Goal: Check status: Check status

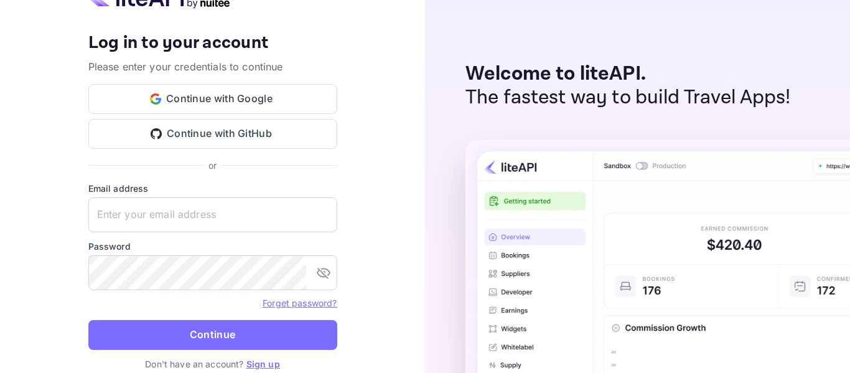
type input "accom-3ps01@traveloka.com"
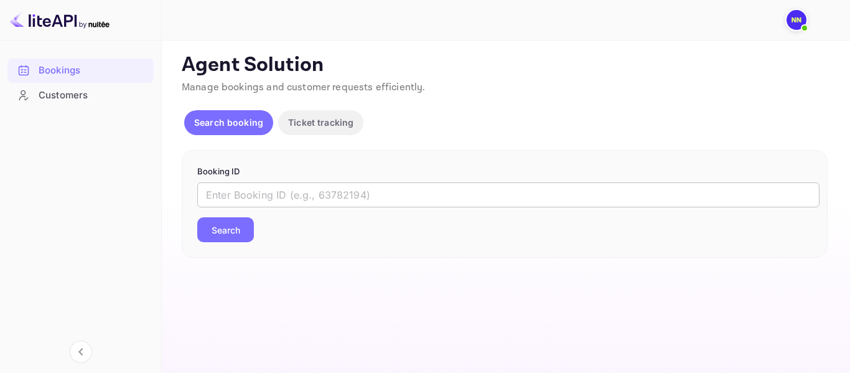
click at [369, 198] on input "text" at bounding box center [508, 194] width 622 height 25
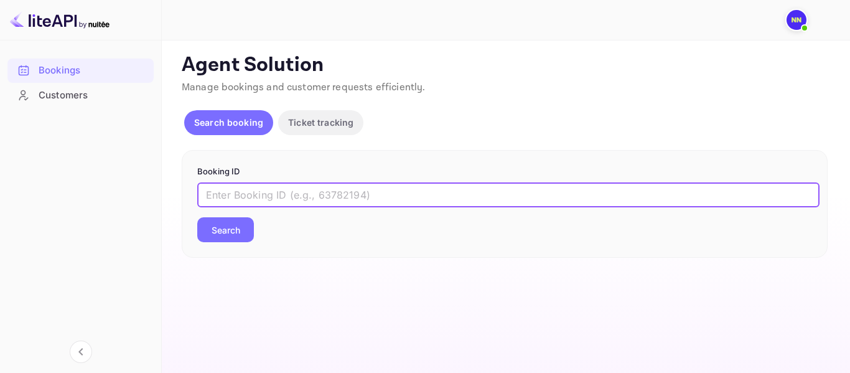
paste input "B9iLl9bH5"
type input "B9iLl9bH5"
click at [225, 234] on button "Search" at bounding box center [225, 229] width 57 height 25
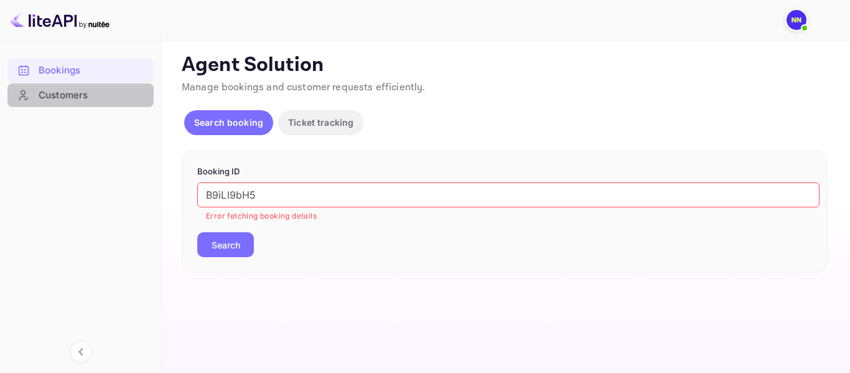
click at [85, 103] on div "Customers" at bounding box center [80, 95] width 146 height 24
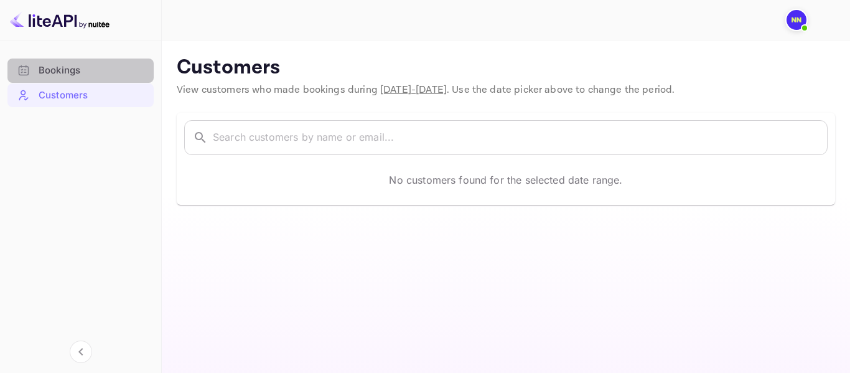
click at [59, 75] on div "Bookings" at bounding box center [93, 70] width 109 height 14
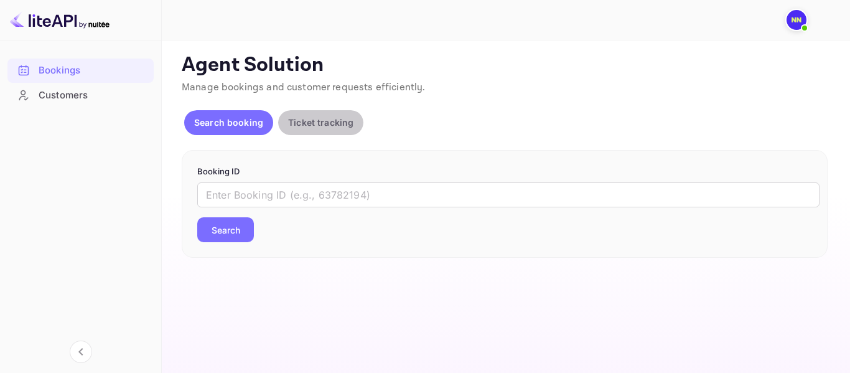
click at [315, 123] on p "Ticket tracking" at bounding box center [320, 122] width 65 height 13
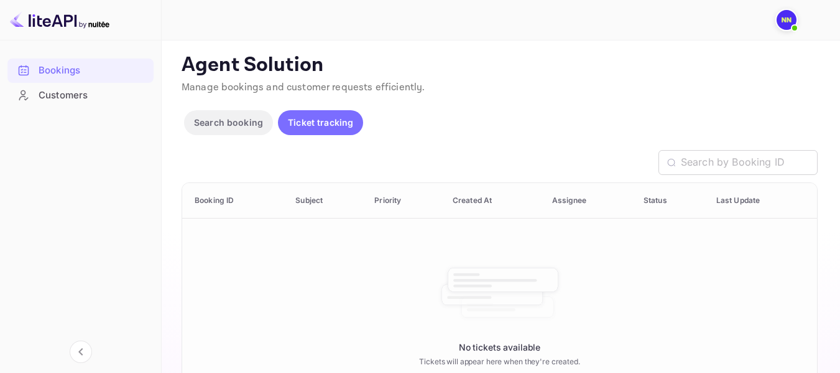
click at [243, 123] on p "Search booking" at bounding box center [228, 122] width 69 height 13
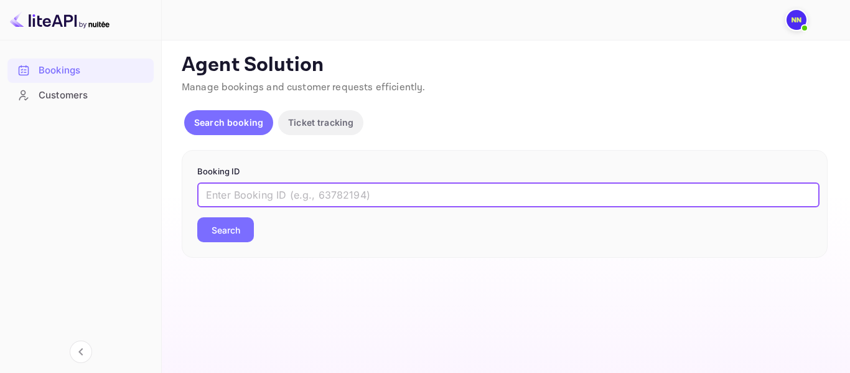
click at [308, 190] on input "text" at bounding box center [508, 194] width 622 height 25
paste input "B9iLl9bH5"
type input "B9iLl9bH5"
click at [246, 230] on button "Search" at bounding box center [225, 229] width 57 height 25
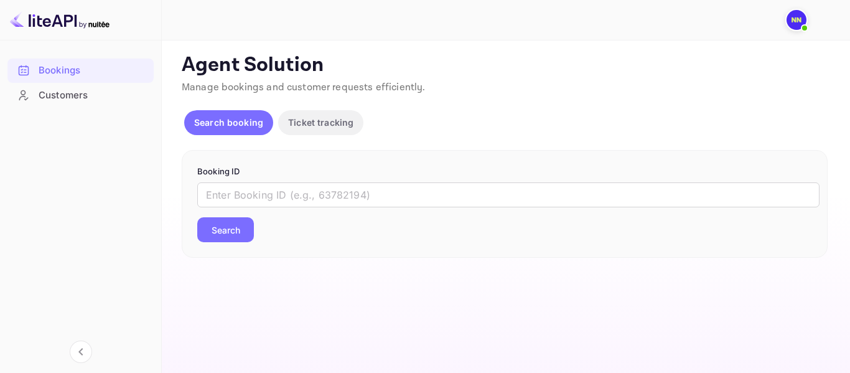
click at [210, 121] on p "Search booking" at bounding box center [228, 122] width 69 height 13
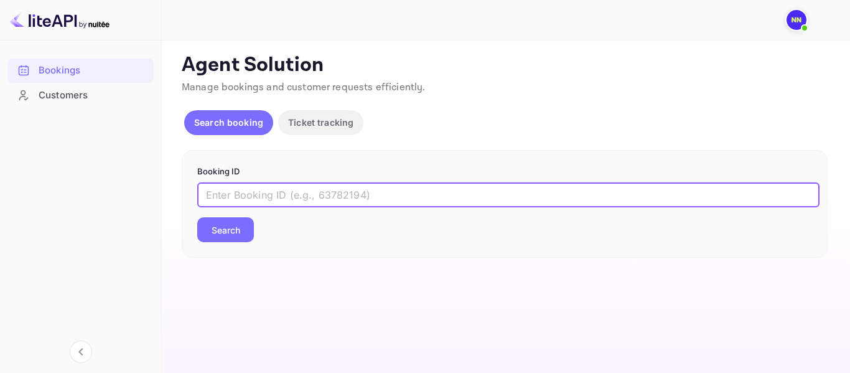
click at [255, 192] on input "text" at bounding box center [508, 194] width 622 height 25
paste input "B9iLl9bH5"
type input "B9iLl9bH5"
click at [238, 222] on button "Search" at bounding box center [225, 229] width 57 height 25
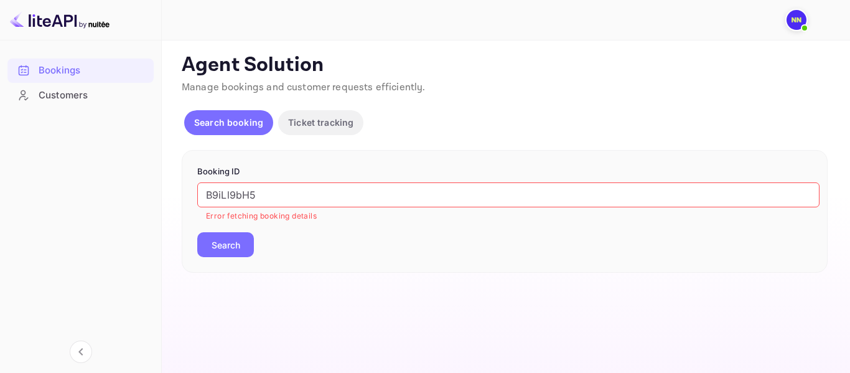
click at [323, 116] on p "Ticket tracking" at bounding box center [320, 122] width 65 height 13
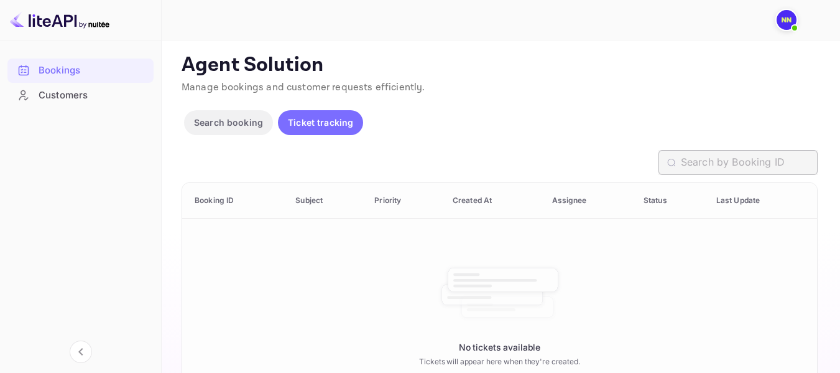
click at [719, 157] on input "text" at bounding box center [749, 162] width 137 height 25
paste input "B9iLl9bH5"
type input "B9iLl9bH5"
click at [77, 100] on div "Customers" at bounding box center [93, 95] width 109 height 14
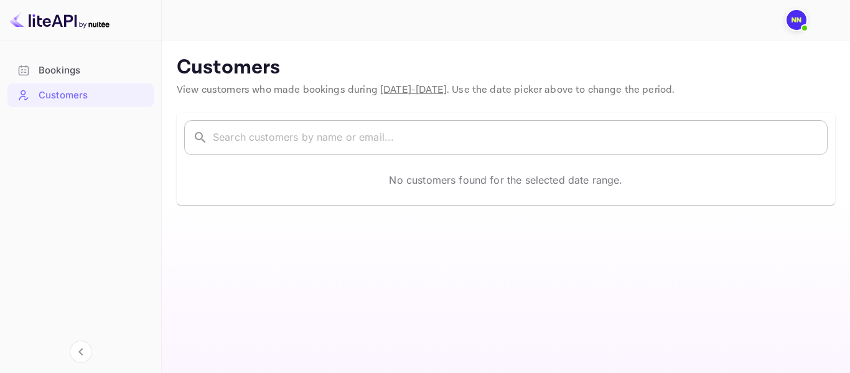
click at [268, 127] on input "text" at bounding box center [520, 137] width 615 height 35
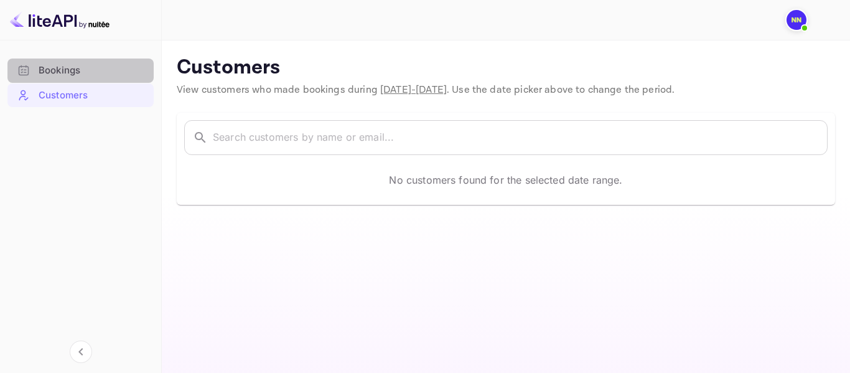
click at [69, 64] on div "Bookings" at bounding box center [93, 70] width 109 height 14
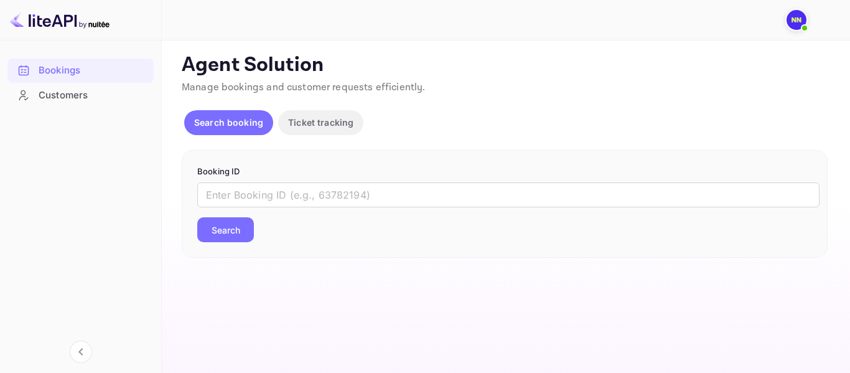
click at [794, 16] on img at bounding box center [796, 20] width 20 height 20
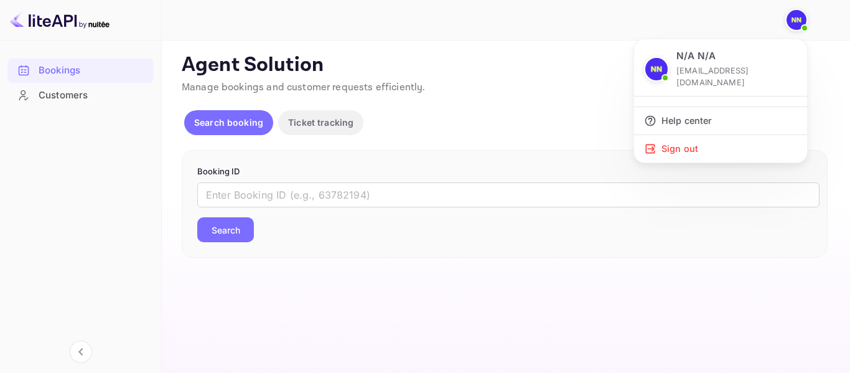
click at [593, 51] on div at bounding box center [425, 186] width 850 height 373
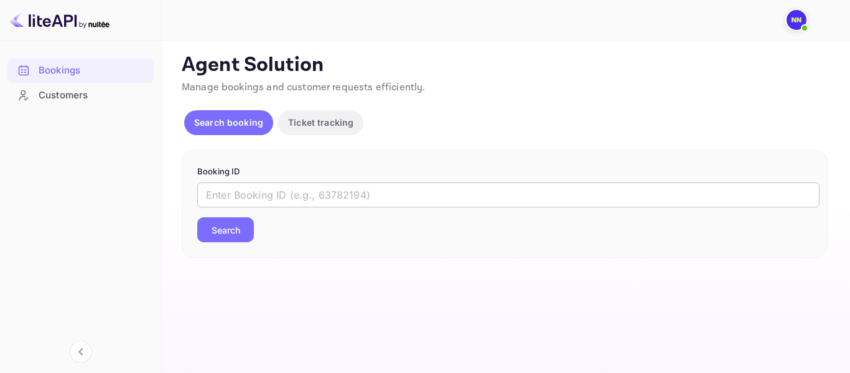
click at [437, 207] on div "​ Search" at bounding box center [504, 212] width 615 height 60
click at [381, 197] on input "text" at bounding box center [508, 194] width 622 height 25
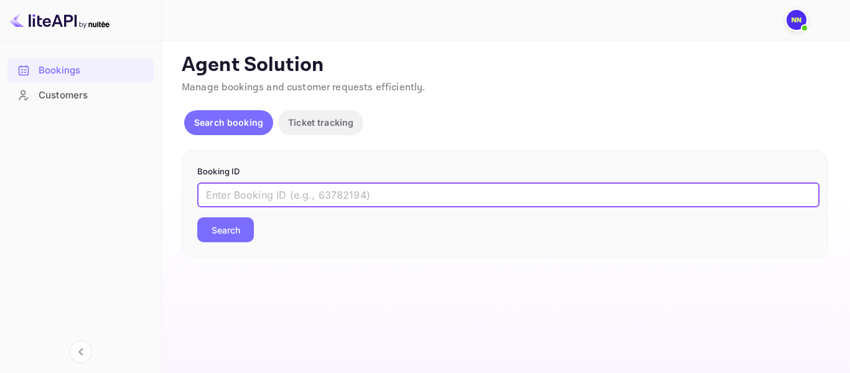
paste input "B9iLl9bH5"
type input "B9iLl9bH5"
click at [241, 228] on button "Search" at bounding box center [225, 229] width 57 height 25
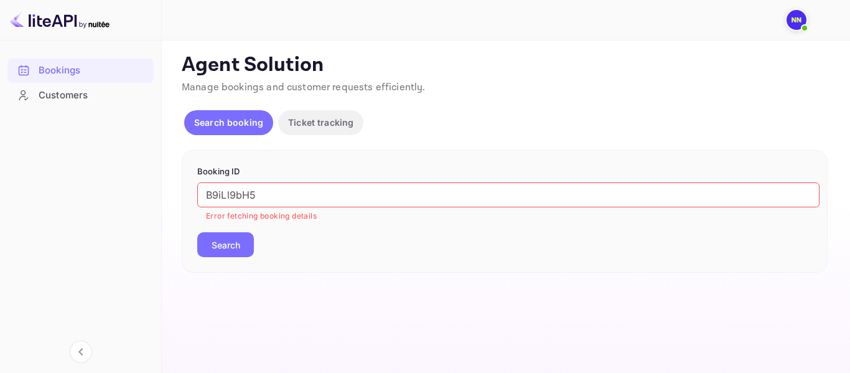
click at [223, 236] on button "Search" at bounding box center [225, 244] width 57 height 25
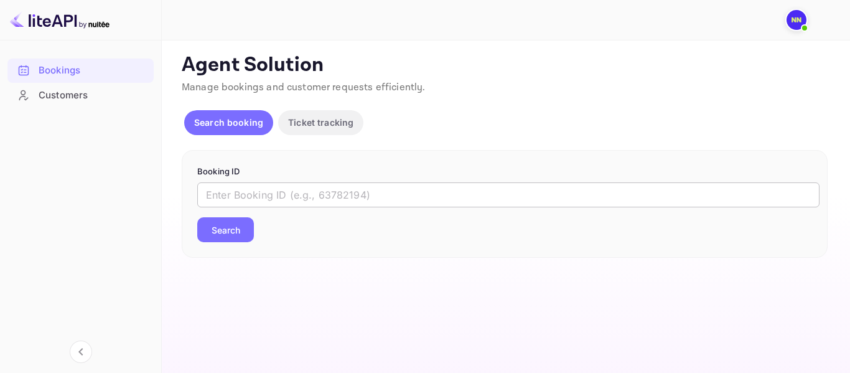
click at [495, 201] on input "text" at bounding box center [508, 194] width 622 height 25
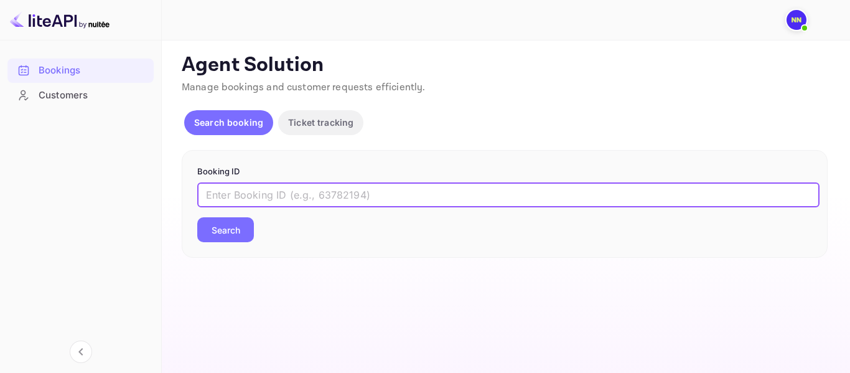
paste input "B9iLl9bH5"
type input "B9iLl9bH5"
click at [230, 221] on button "Search" at bounding box center [225, 229] width 57 height 25
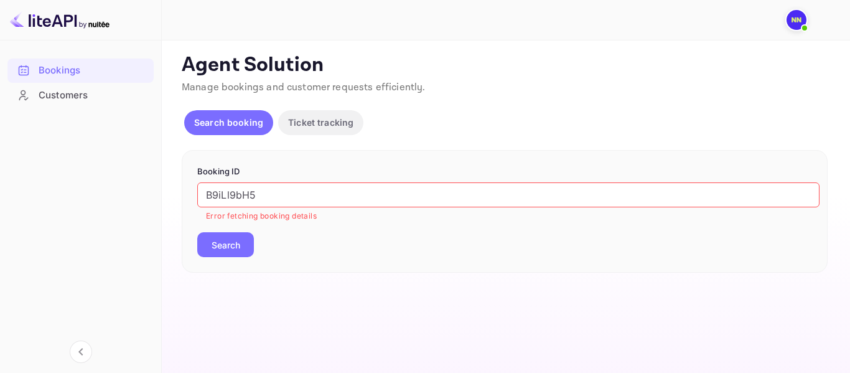
click at [62, 101] on div "Customers" at bounding box center [93, 95] width 109 height 14
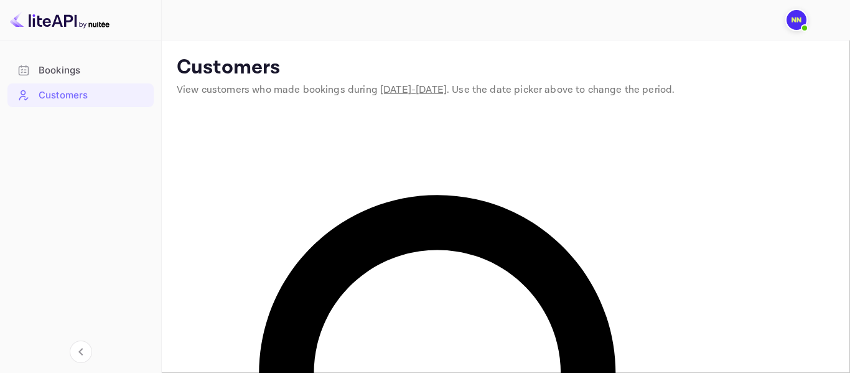
click at [65, 77] on div "Bookings" at bounding box center [93, 70] width 109 height 14
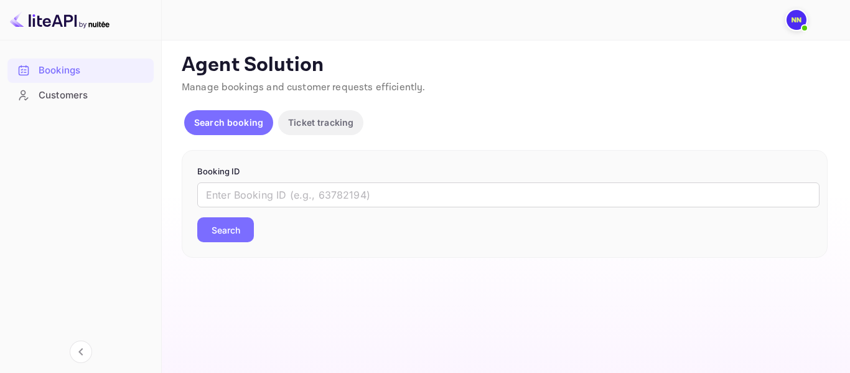
click at [793, 17] on img at bounding box center [796, 20] width 20 height 20
click at [233, 372] on div at bounding box center [425, 373] width 850 height 0
click at [244, 197] on input "text" at bounding box center [508, 194] width 622 height 25
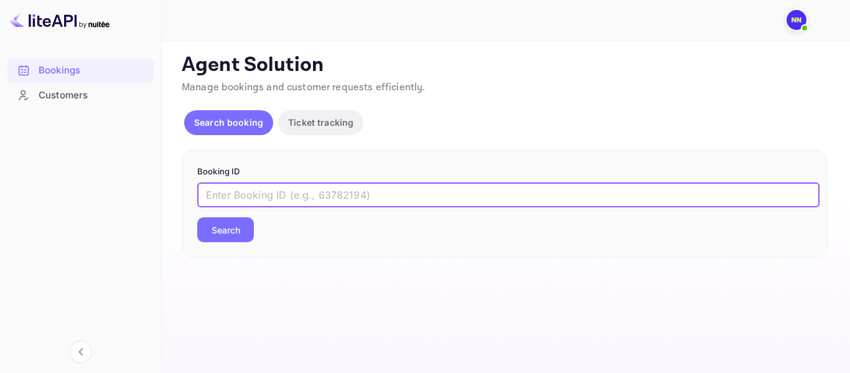
paste input "B9iLl9bH5"
type input "B9iLl9bH5"
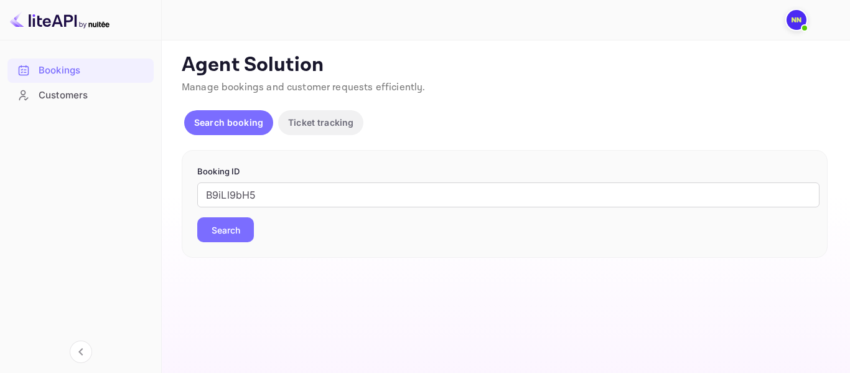
click at [221, 226] on button "Search" at bounding box center [225, 229] width 57 height 25
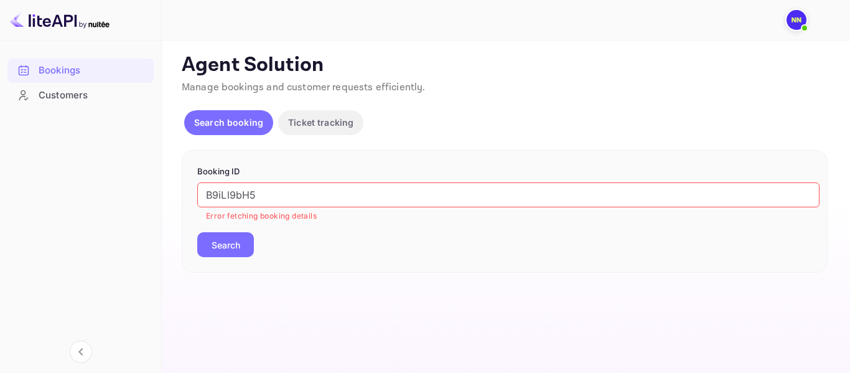
click at [801, 22] on span at bounding box center [804, 28] width 12 height 12
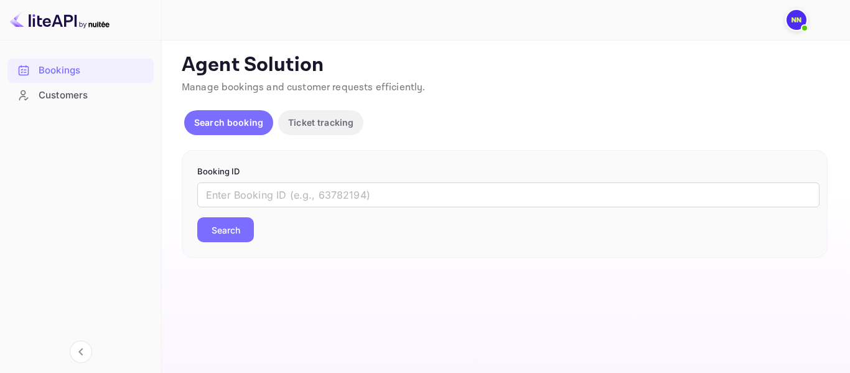
click at [340, 117] on p "Ticket tracking" at bounding box center [320, 122] width 65 height 13
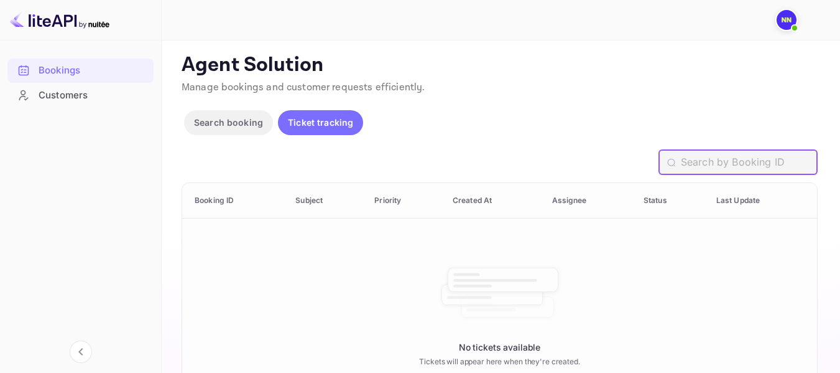
click at [711, 161] on input "text" at bounding box center [749, 162] width 137 height 25
click at [750, 164] on input "text" at bounding box center [749, 162] width 137 height 25
drag, startPoint x: 695, startPoint y: 160, endPoint x: 738, endPoint y: 162, distance: 42.3
click at [696, 160] on input "text" at bounding box center [749, 162] width 137 height 25
paste input "B9iLl9bH5"
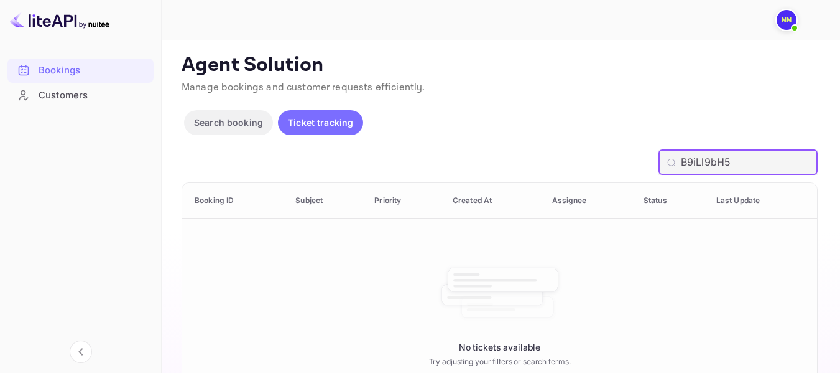
type input "B9iLl9bH5"
click at [680, 164] on div "B9iLl9bH5 ​" at bounding box center [738, 162] width 159 height 25
click at [679, 165] on div "B9iLl9bH5 ​" at bounding box center [738, 162] width 159 height 25
click at [734, 158] on input "B9iLl9bH5" at bounding box center [749, 162] width 137 height 25
click at [742, 162] on input "B9iLl9bH5" at bounding box center [749, 162] width 137 height 25
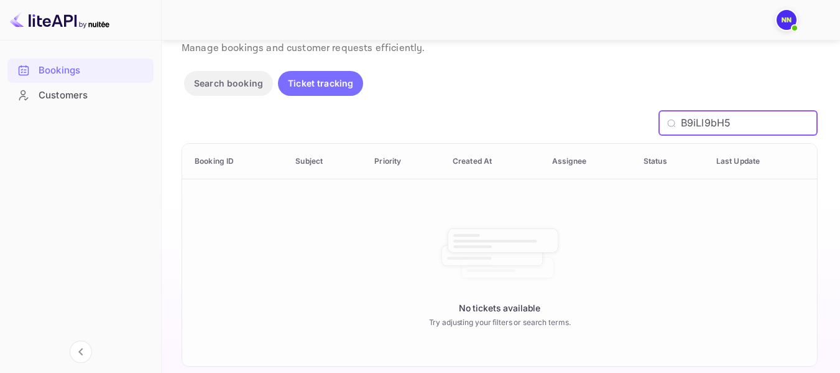
scroll to position [80, 0]
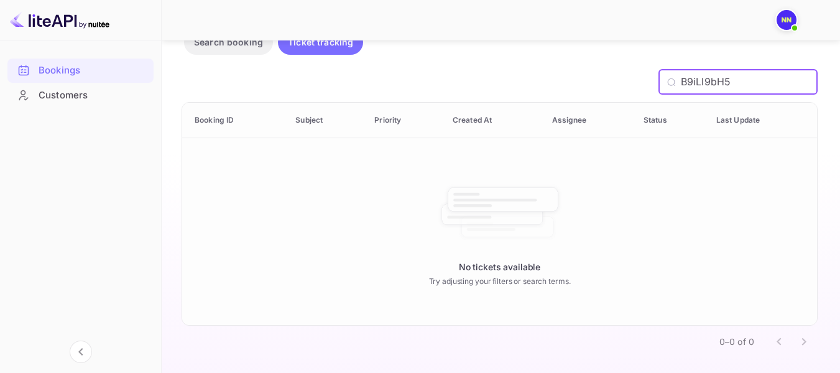
click at [75, 98] on div "Customers" at bounding box center [93, 95] width 109 height 14
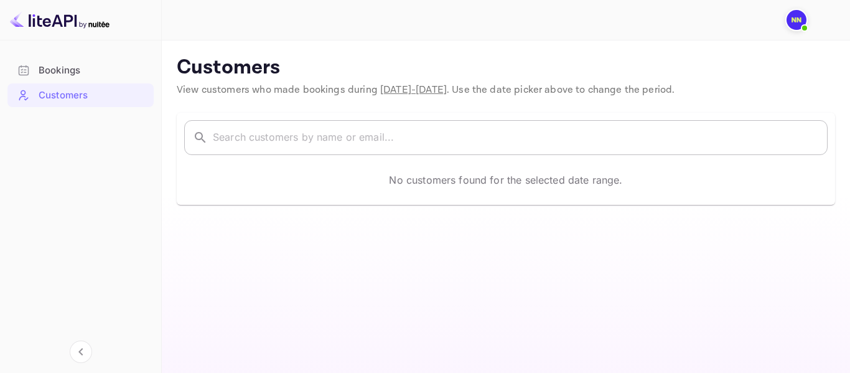
click at [490, 138] on input "text" at bounding box center [520, 137] width 615 height 35
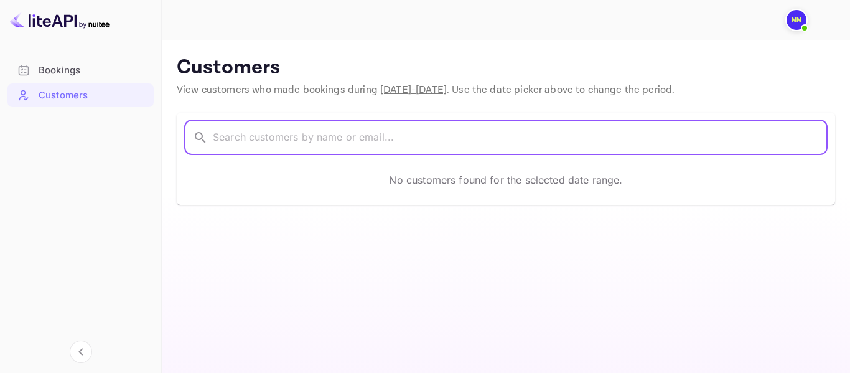
paste input "RATTANAPON SIRIPUNYAKIT"
click at [491, 139] on input "RATTANAPON SIRIPUNYAKIT" at bounding box center [504, 137] width 582 height 35
type input "RATTANAPON SIRIPUNYAKIT"
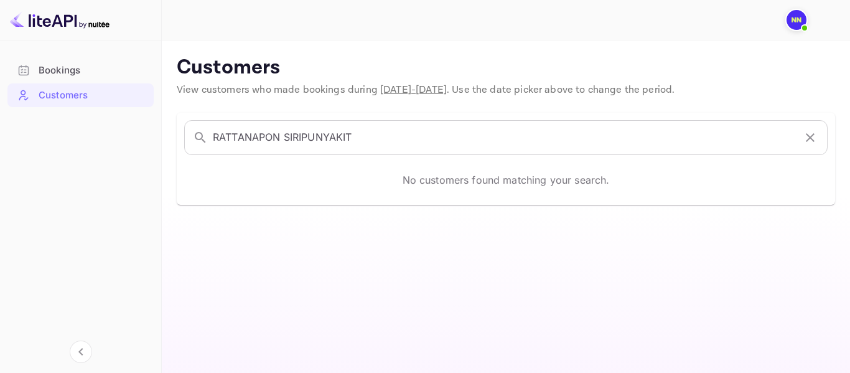
click at [58, 20] on img at bounding box center [60, 20] width 100 height 20
click at [71, 23] on img at bounding box center [60, 20] width 100 height 20
click at [804, 16] on img at bounding box center [796, 20] width 20 height 20
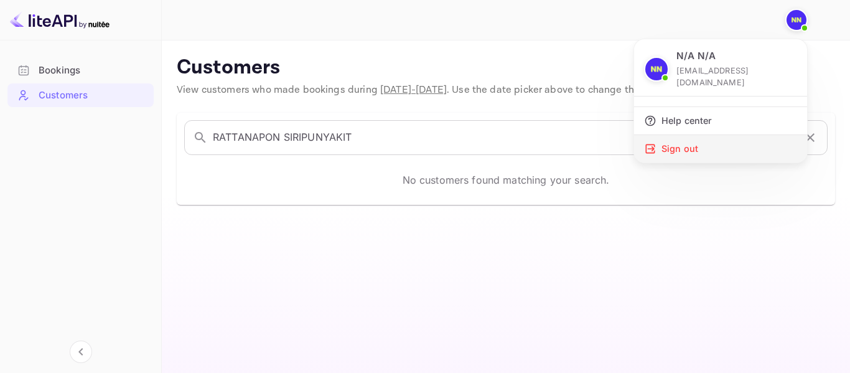
click at [716, 135] on div "Sign out" at bounding box center [720, 148] width 173 height 27
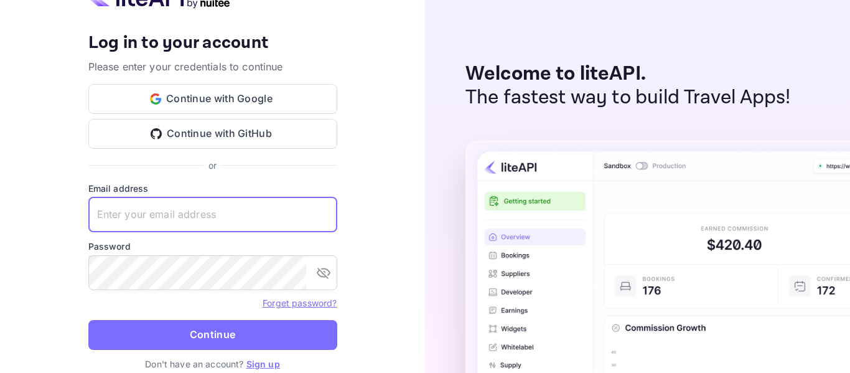
click at [193, 200] on input "text" at bounding box center [212, 214] width 249 height 35
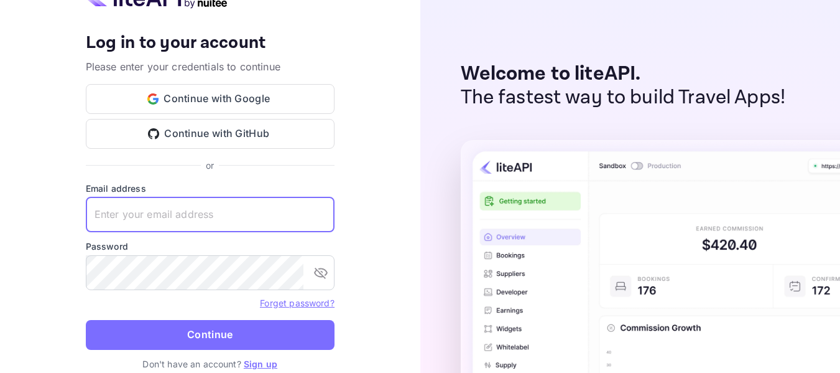
scroll to position [17, 0]
type input "[EMAIL_ADDRESS][DOMAIN_NAME]"
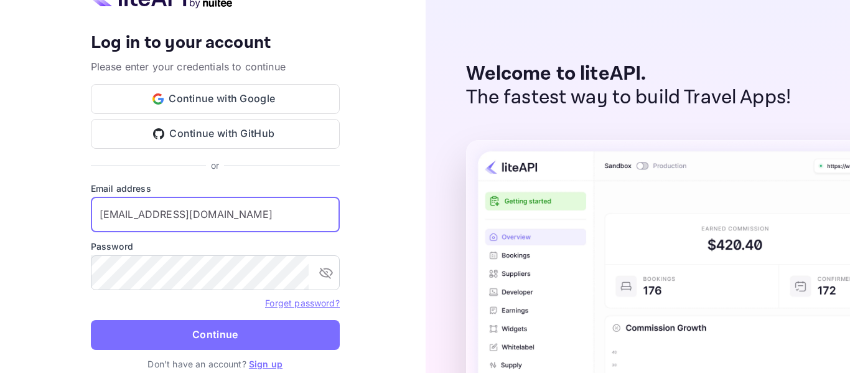
scroll to position [0, 0]
click at [219, 327] on form "Email address accom-3ps01@traveloka.com ​ Password ​ Forget password? Continue" at bounding box center [212, 269] width 249 height 175
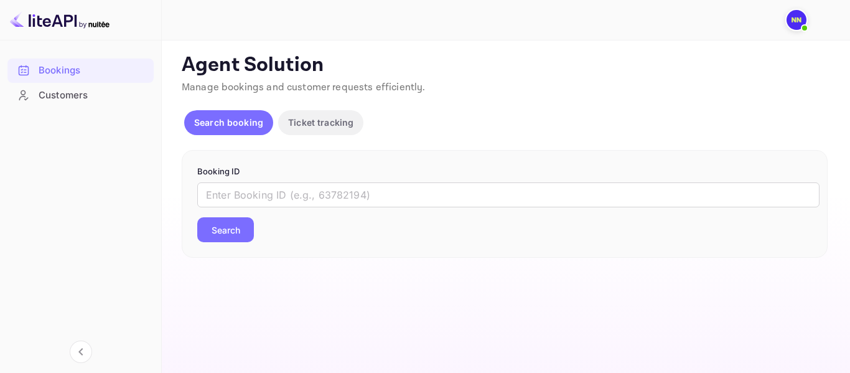
click at [71, 21] on img at bounding box center [60, 20] width 100 height 20
click at [219, 128] on p "Search booking" at bounding box center [228, 122] width 69 height 13
click at [288, 124] on p "Ticket tracking" at bounding box center [320, 122] width 65 height 13
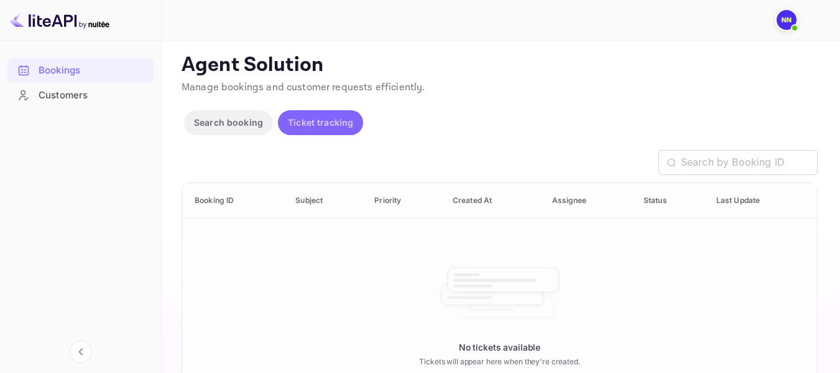
click at [288, 124] on p "Ticket tracking" at bounding box center [320, 122] width 65 height 13
click at [225, 124] on p "Search booking" at bounding box center [228, 122] width 69 height 13
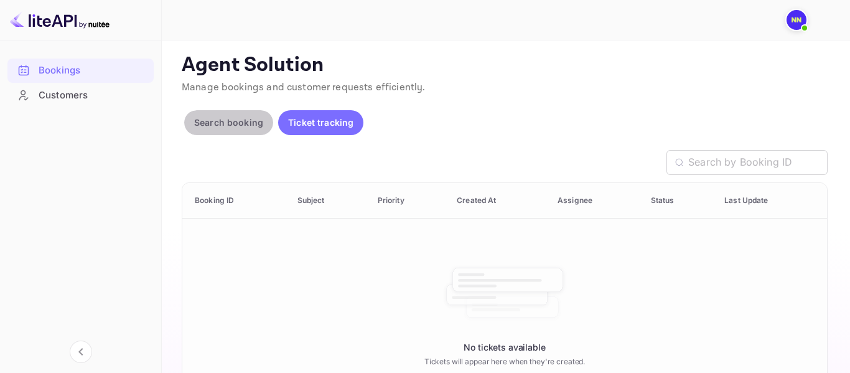
click at [224, 123] on p "Search booking" at bounding box center [228, 122] width 69 height 13
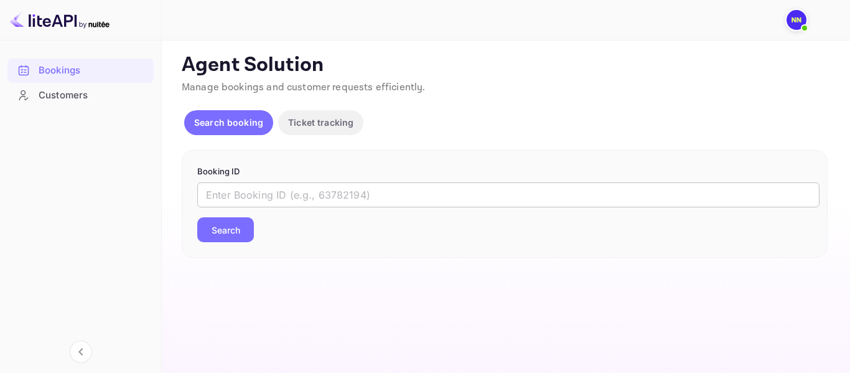
drag, startPoint x: 371, startPoint y: 198, endPoint x: 344, endPoint y: 203, distance: 27.9
click at [371, 198] on input "text" at bounding box center [508, 194] width 622 height 25
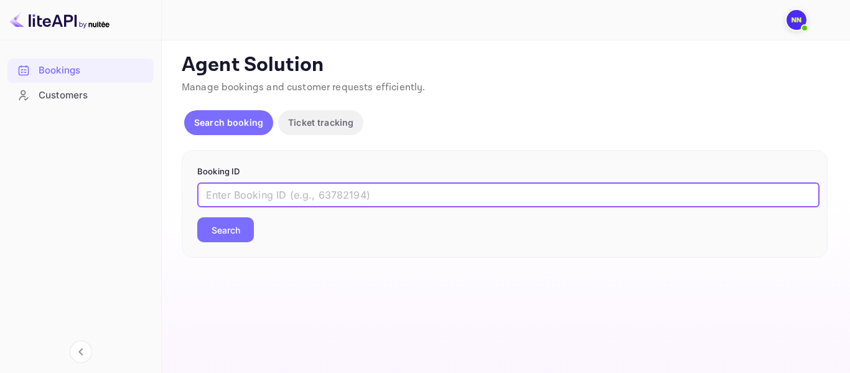
paste input "1290641870"
click at [241, 222] on button "Search" at bounding box center [225, 229] width 57 height 25
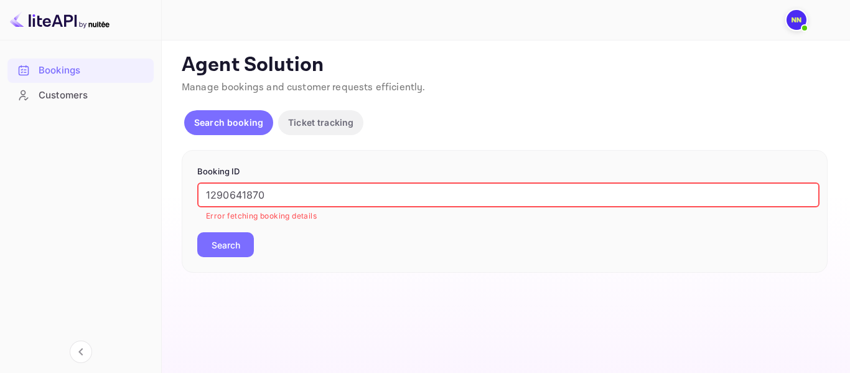
drag, startPoint x: 302, startPoint y: 188, endPoint x: 104, endPoint y: 182, distance: 198.5
click at [104, 182] on div "Bookings Customers Now you can check your travel website directly from the link…" at bounding box center [425, 186] width 850 height 373
paste input "B9iLl9bH5"
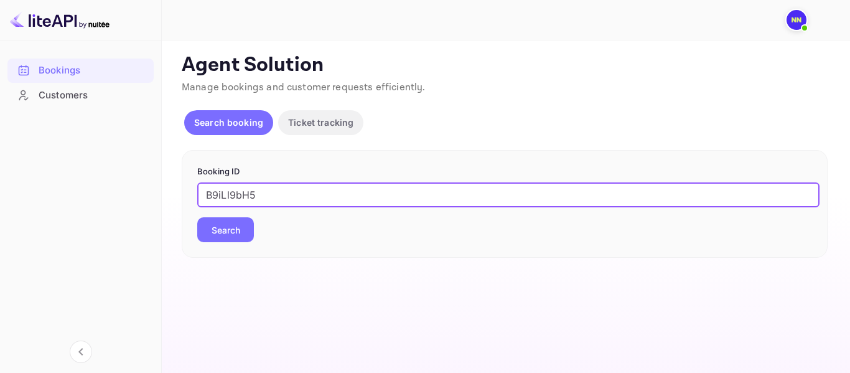
type input "B9iLl9bH5"
click at [233, 243] on div "Booking ID B9iLl9bH5 ​ Search" at bounding box center [505, 204] width 646 height 108
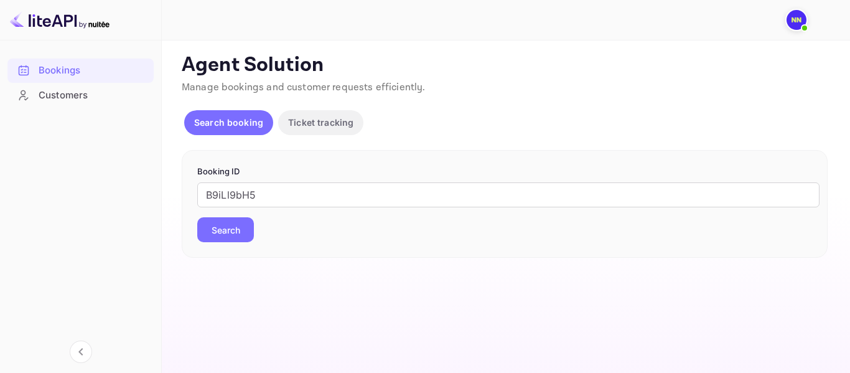
click at [234, 237] on button "Search" at bounding box center [225, 229] width 57 height 25
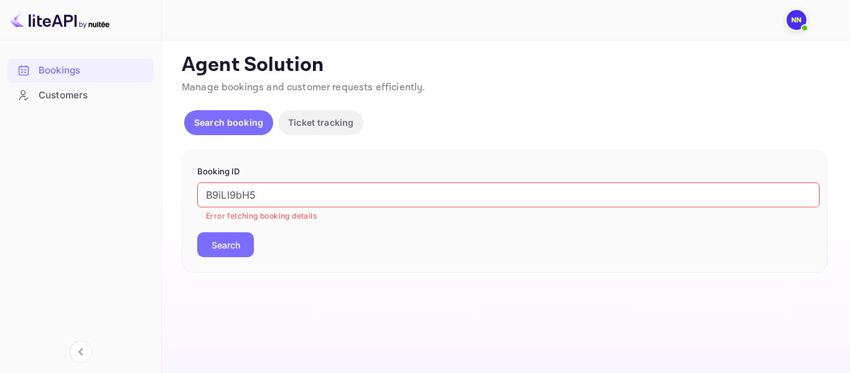
click at [234, 237] on button "Search" at bounding box center [225, 244] width 57 height 25
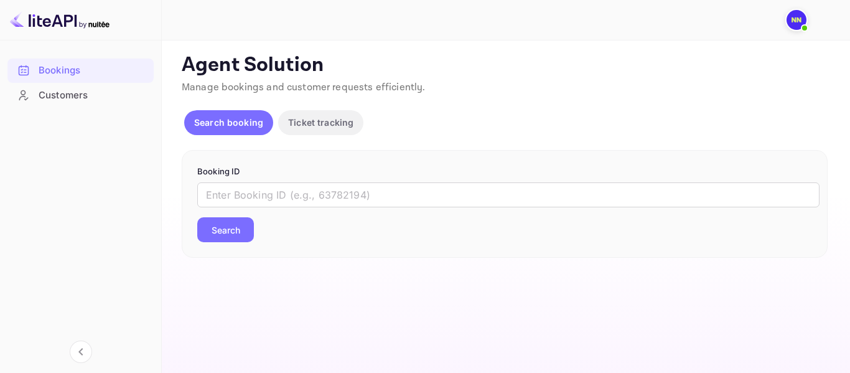
click at [798, 21] on img at bounding box center [796, 20] width 20 height 20
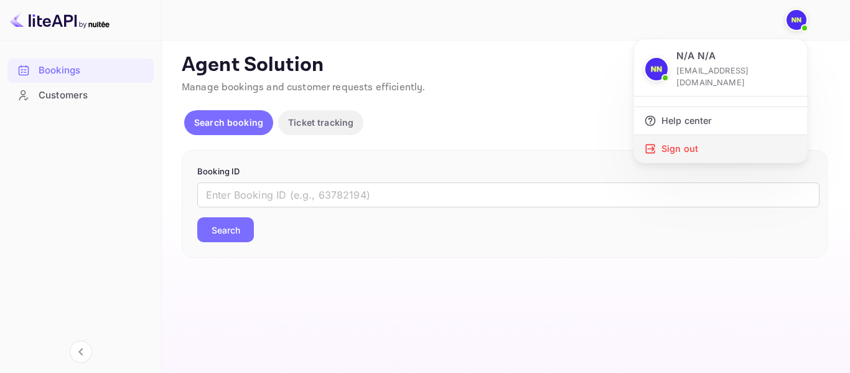
click at [689, 136] on div "Sign out" at bounding box center [720, 148] width 173 height 27
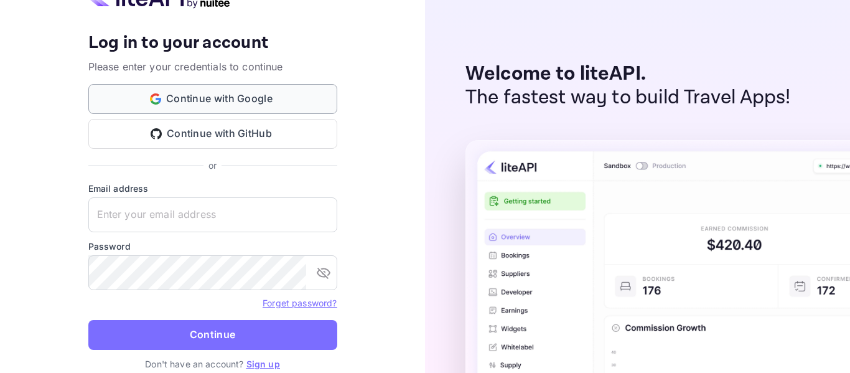
click at [236, 91] on button "Continue with Google" at bounding box center [212, 99] width 249 height 30
